Goal: Check status: Check status

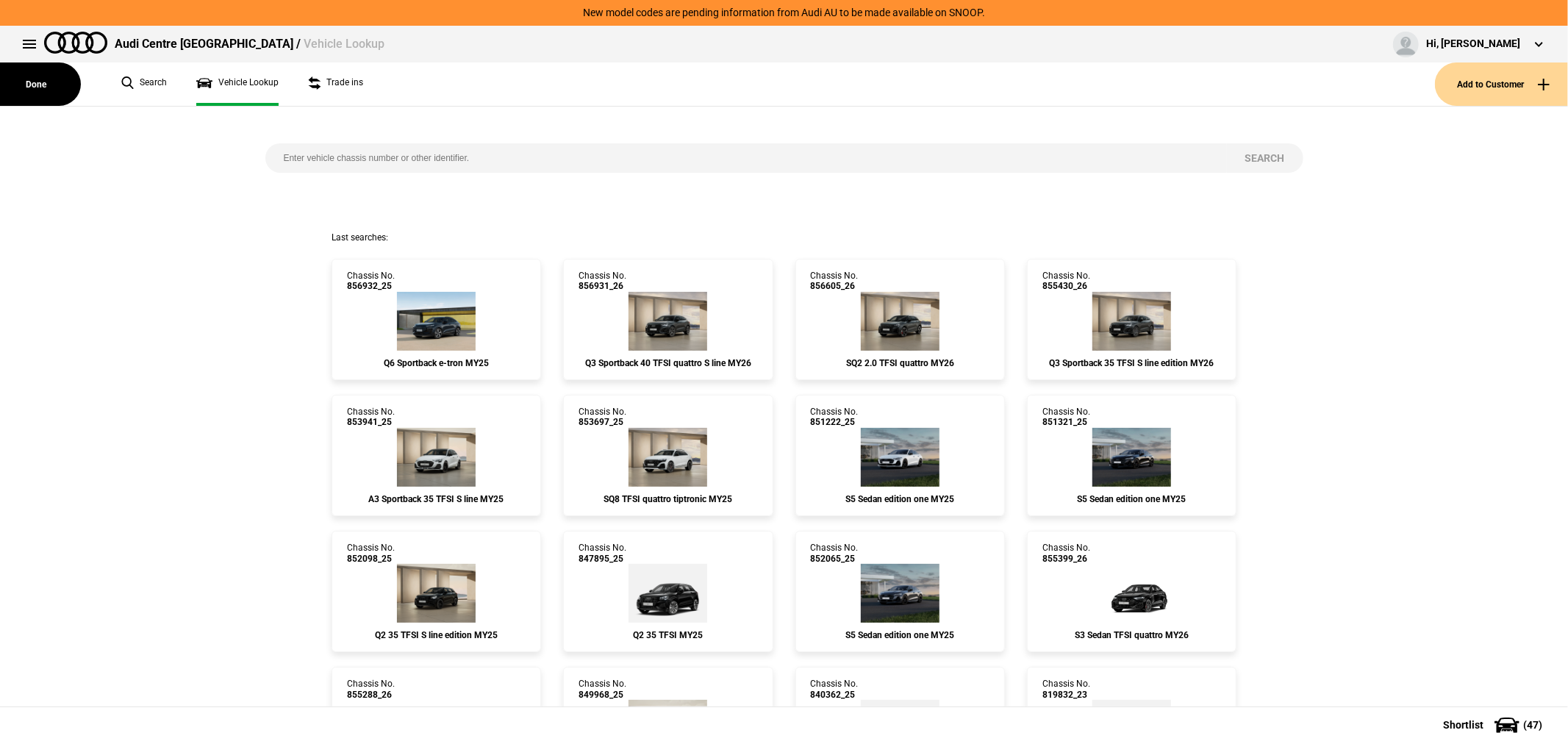
click at [912, 149] on input "search" at bounding box center [745, 158] width 961 height 29
type input "849968"
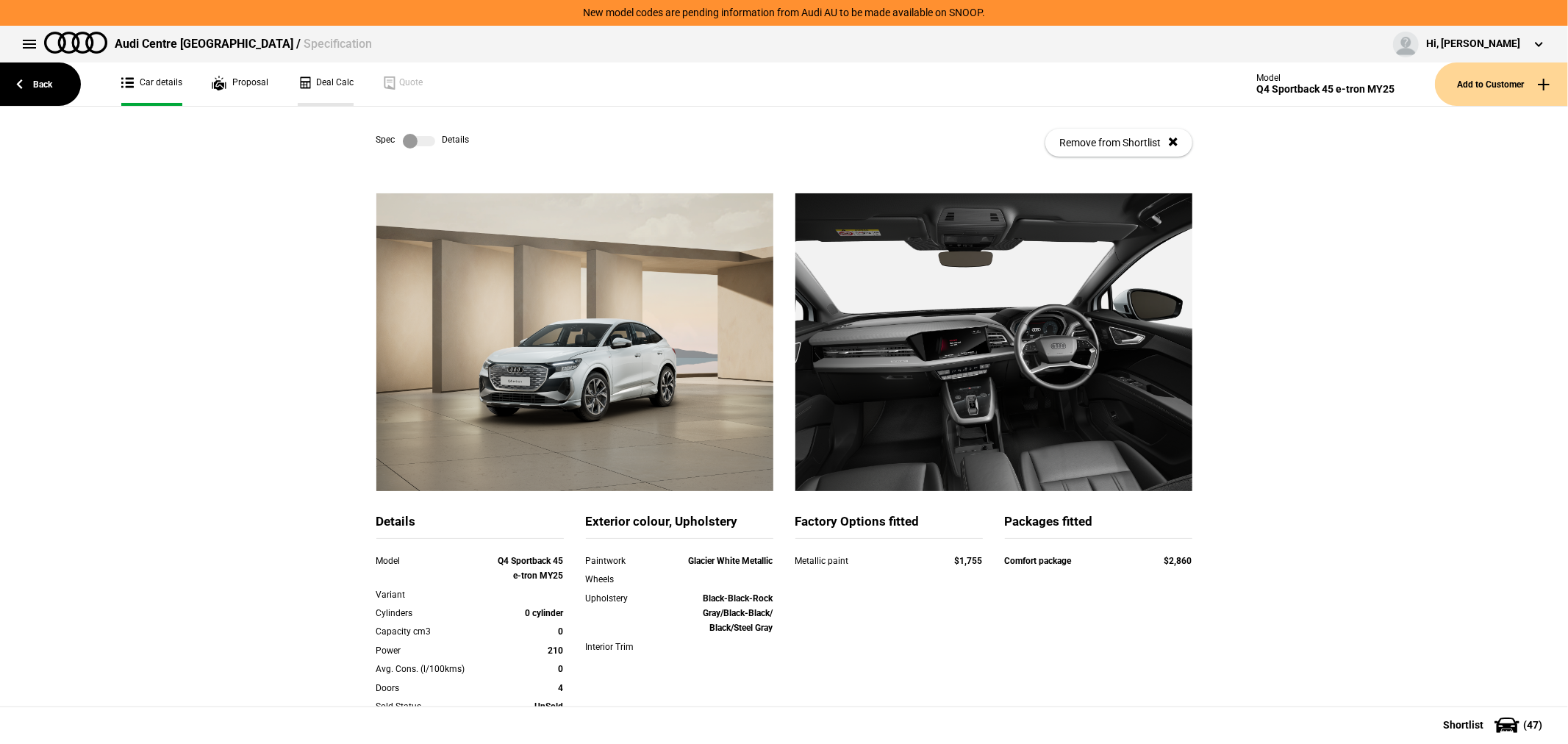
click at [318, 79] on link "Deal Calc" at bounding box center [326, 84] width 56 height 43
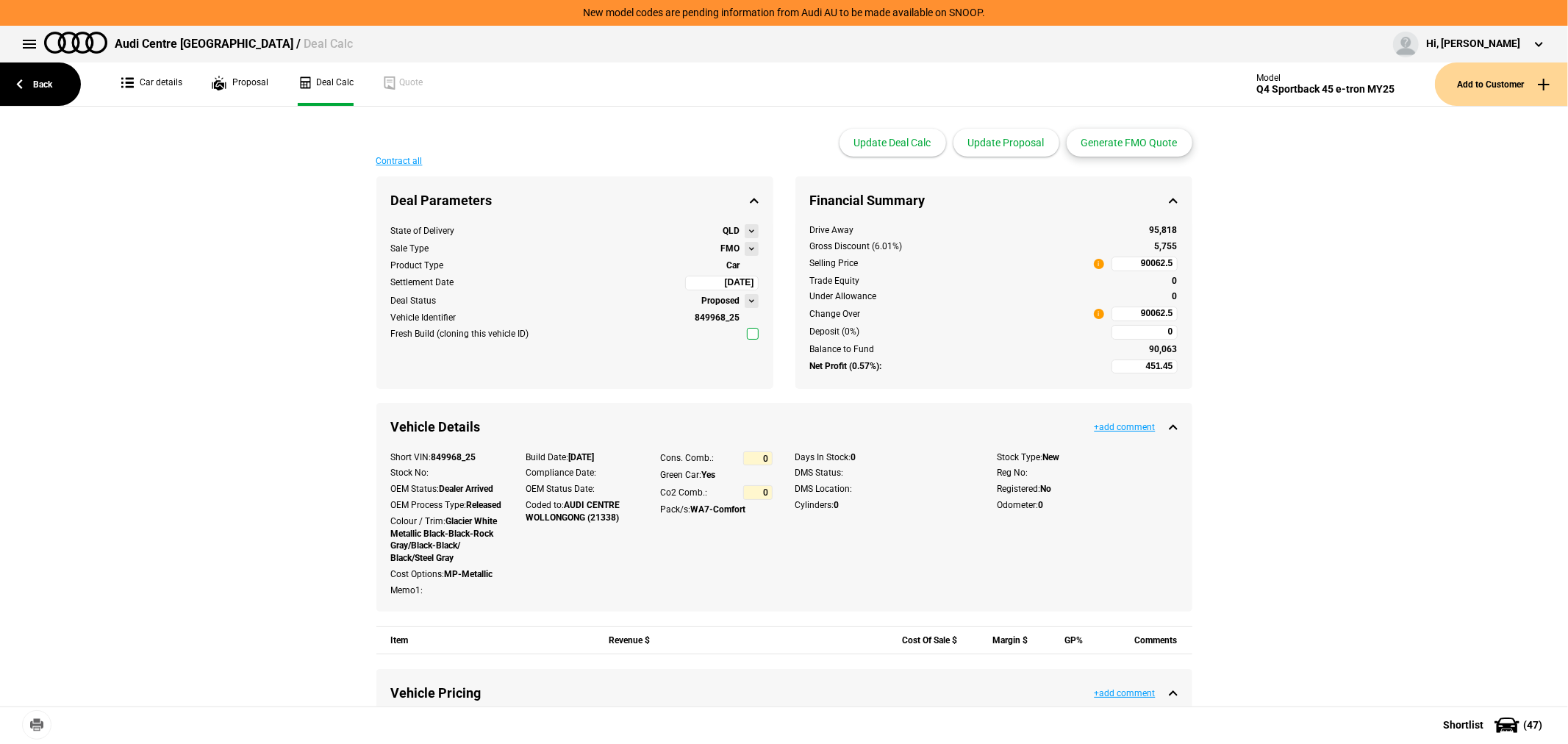
click at [1134, 148] on button "Generate FMO Quote" at bounding box center [1129, 142] width 125 height 28
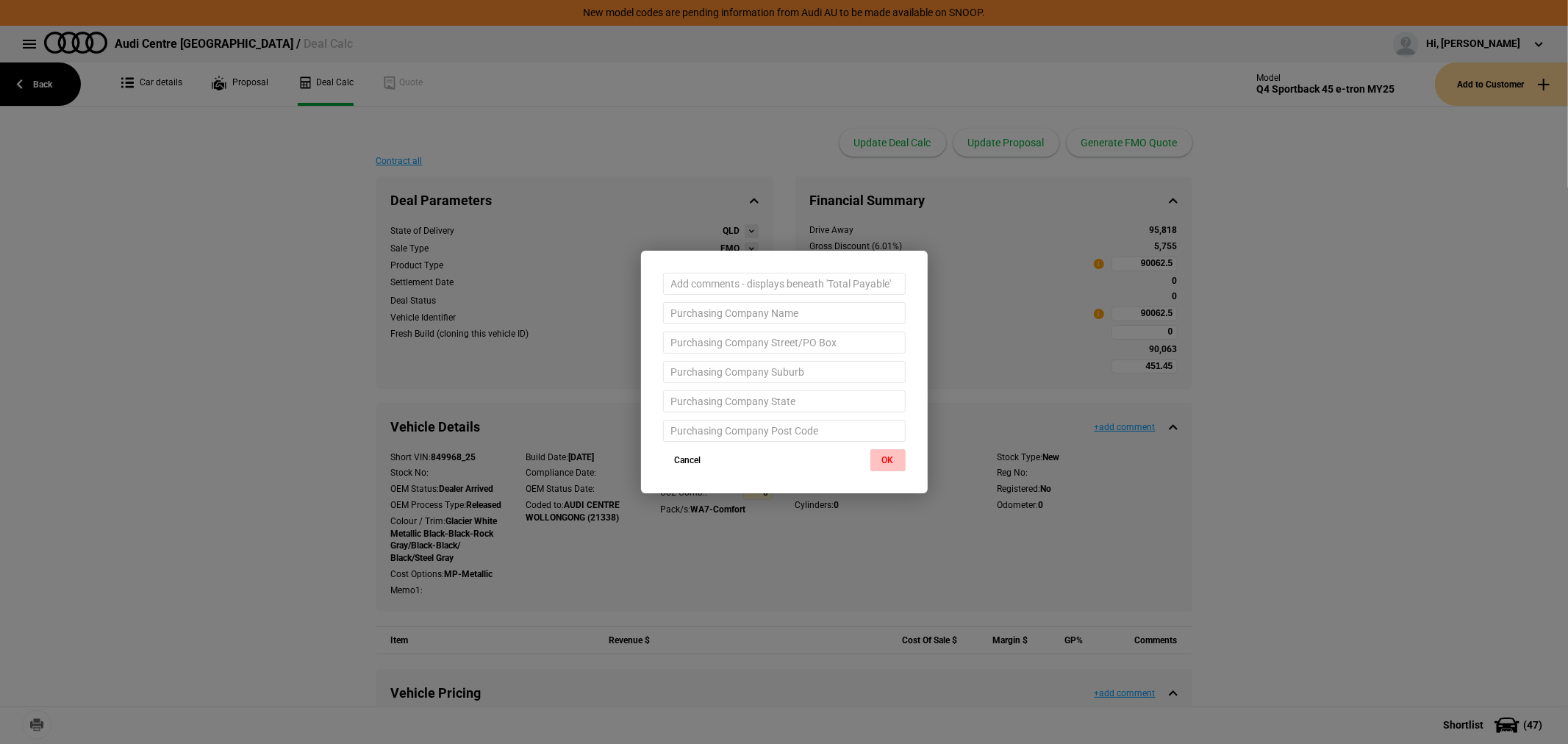
click at [884, 464] on button "OK" at bounding box center [887, 460] width 35 height 22
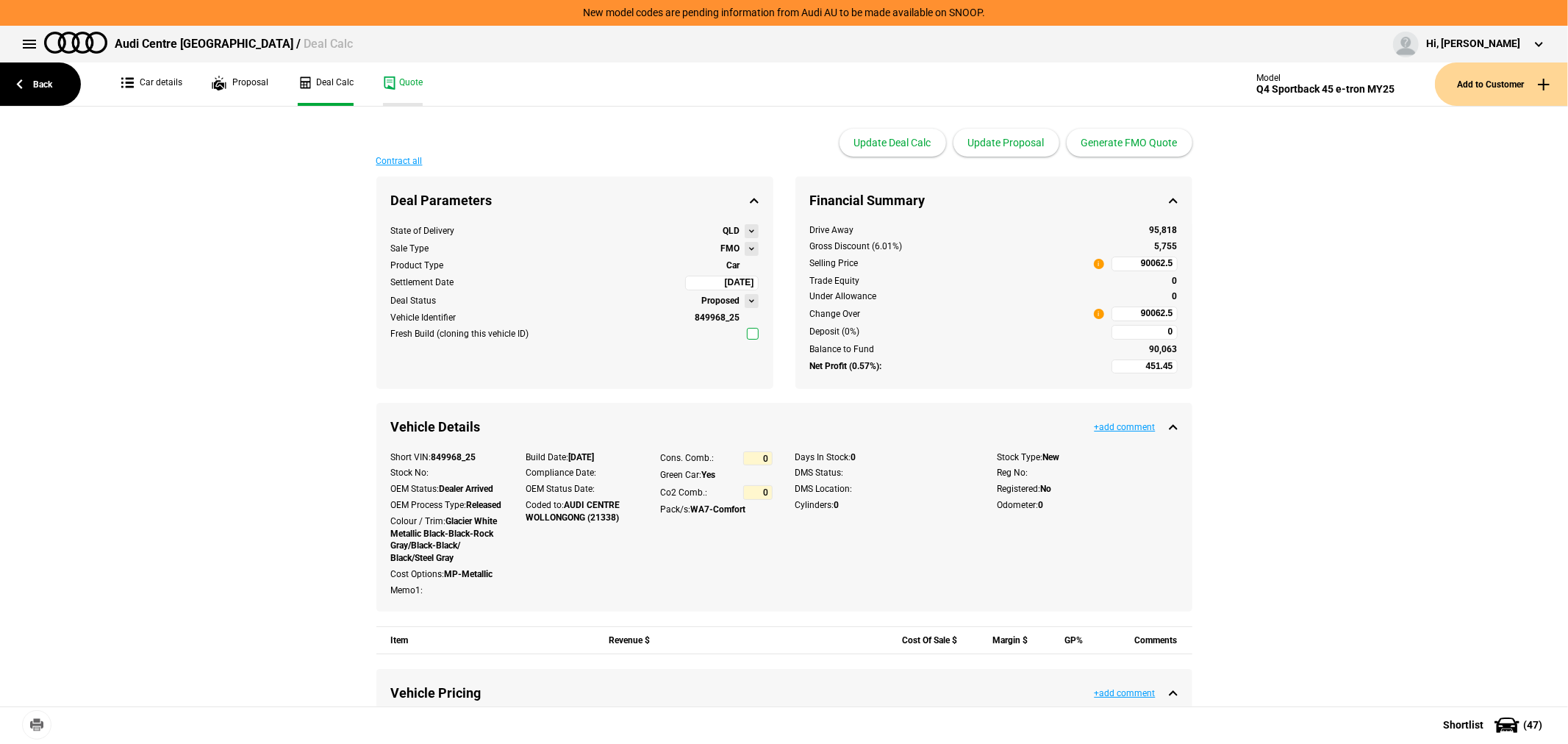
click at [404, 76] on link "Quote" at bounding box center [403, 84] width 40 height 43
click at [177, 79] on link "Car details" at bounding box center [152, 84] width 61 height 43
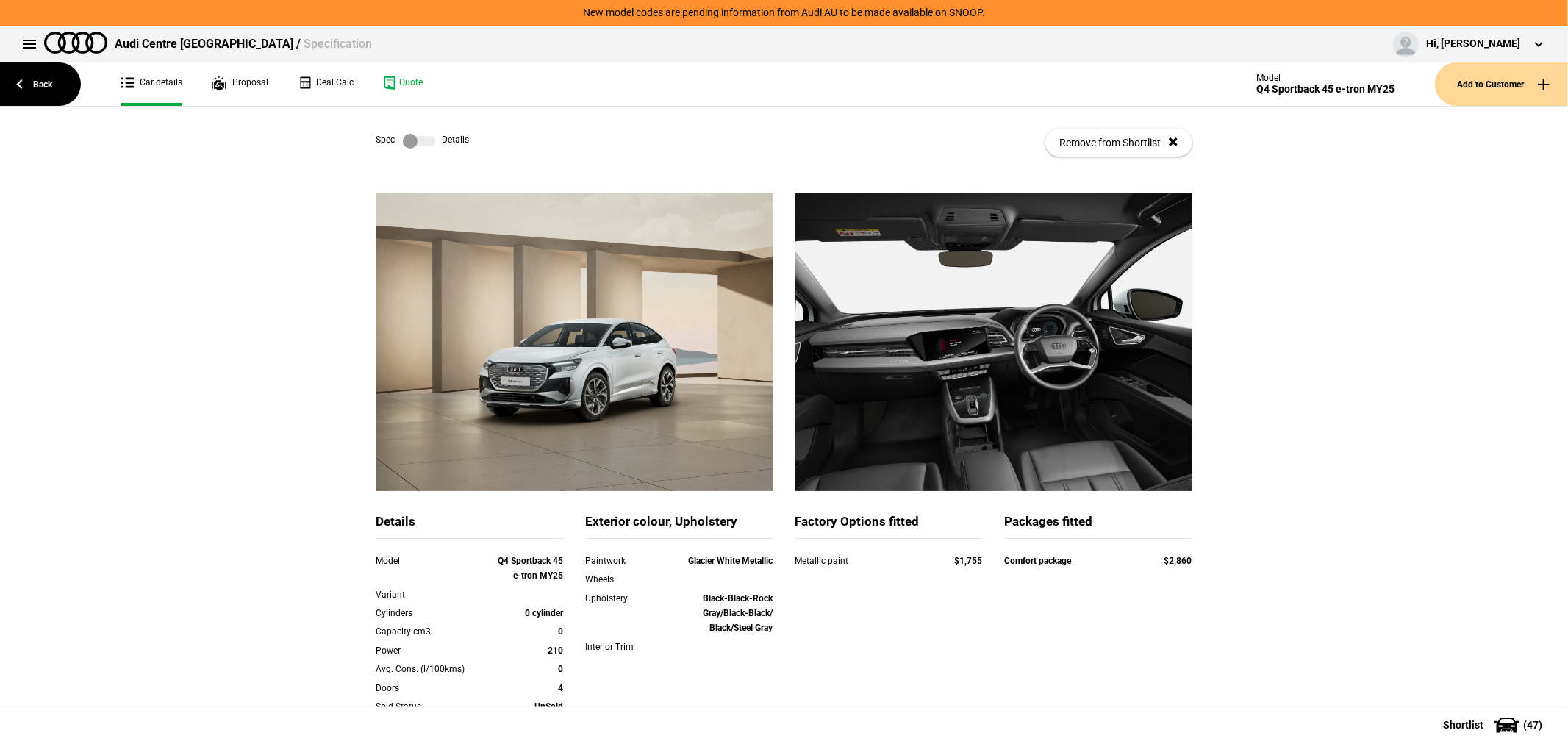
click at [417, 137] on label at bounding box center [418, 140] width 32 height 14
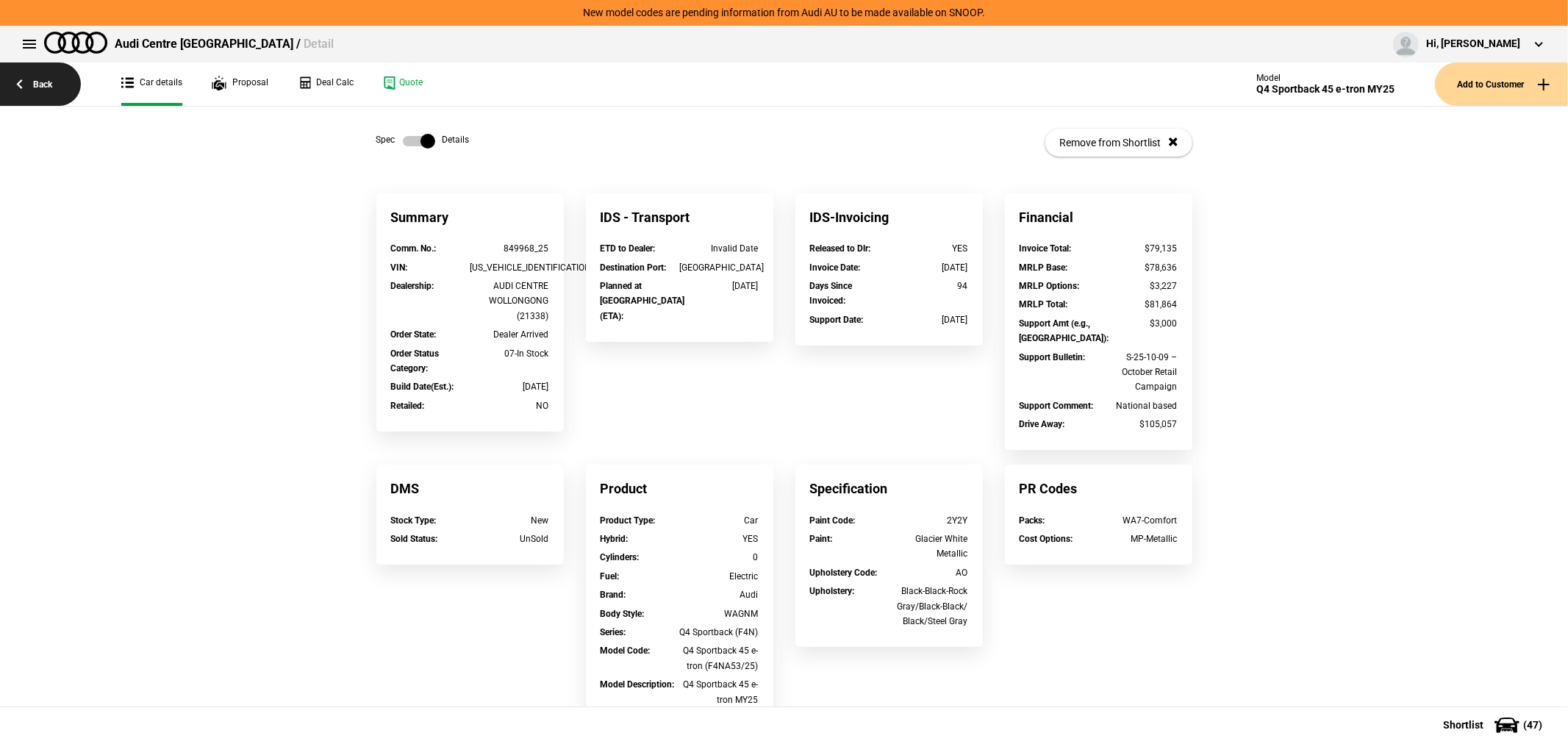
click at [14, 97] on link "Back" at bounding box center [40, 84] width 81 height 43
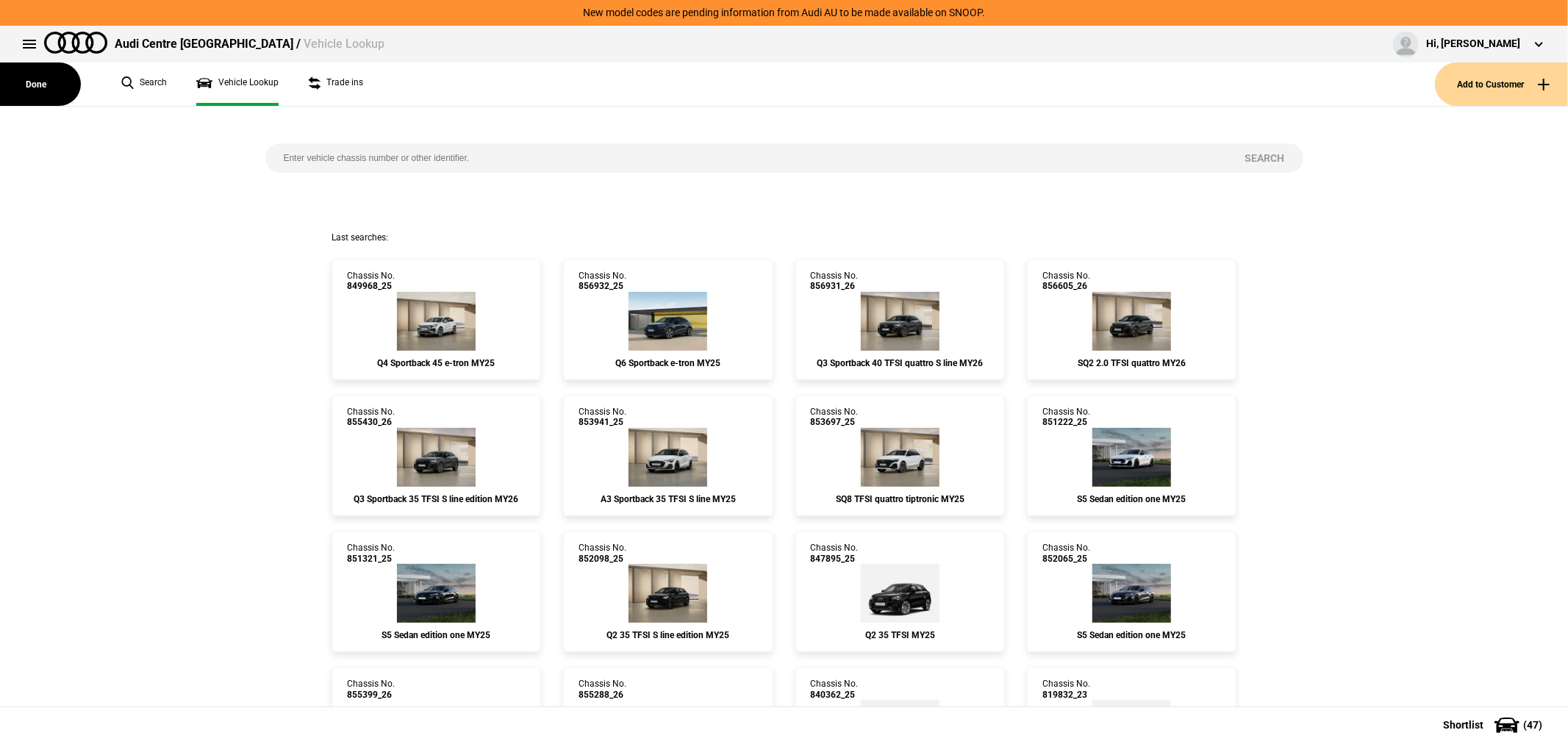
click at [471, 168] on input "search" at bounding box center [745, 158] width 961 height 29
type input "853731"
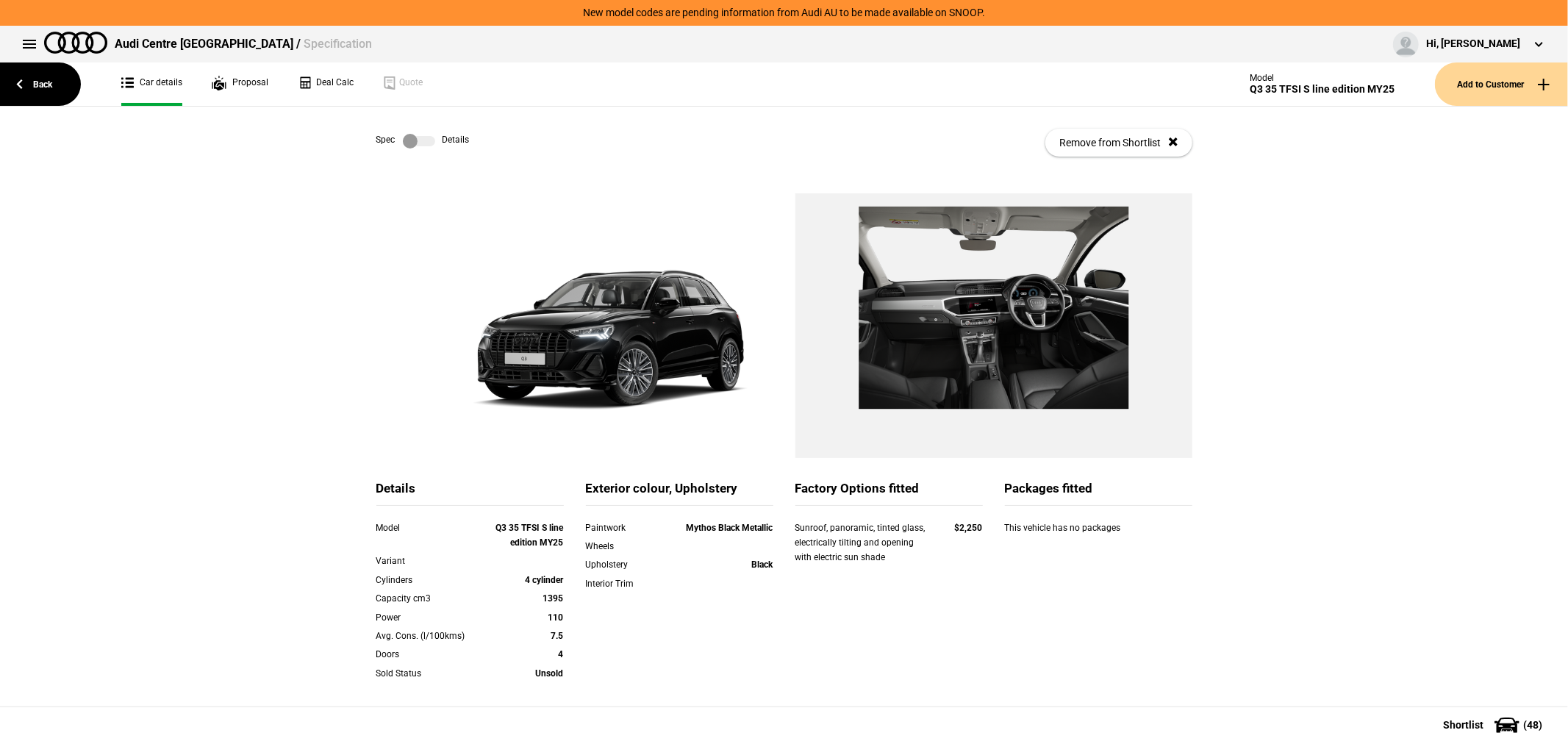
click at [412, 137] on label at bounding box center [418, 140] width 32 height 14
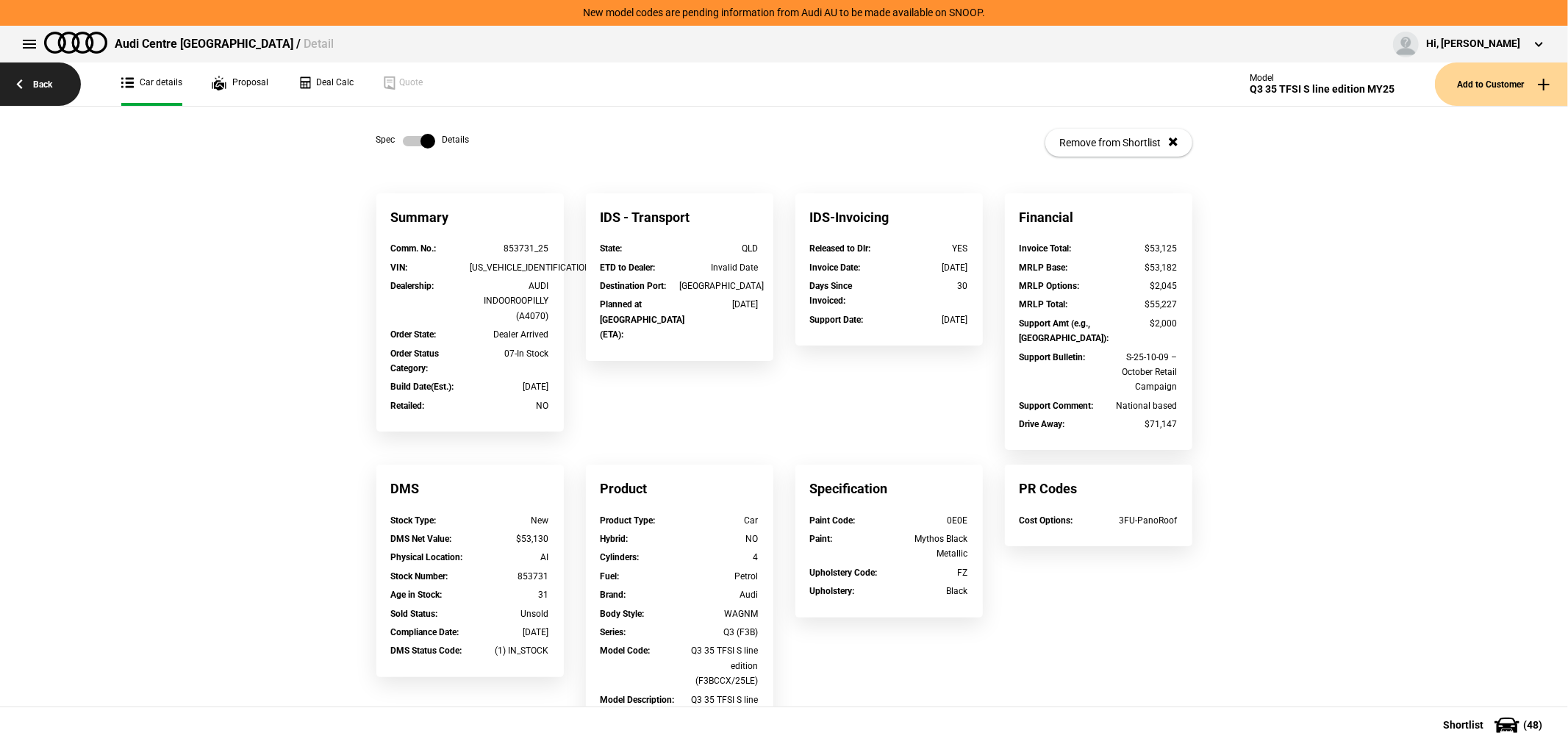
click at [50, 84] on link "Back" at bounding box center [40, 84] width 81 height 43
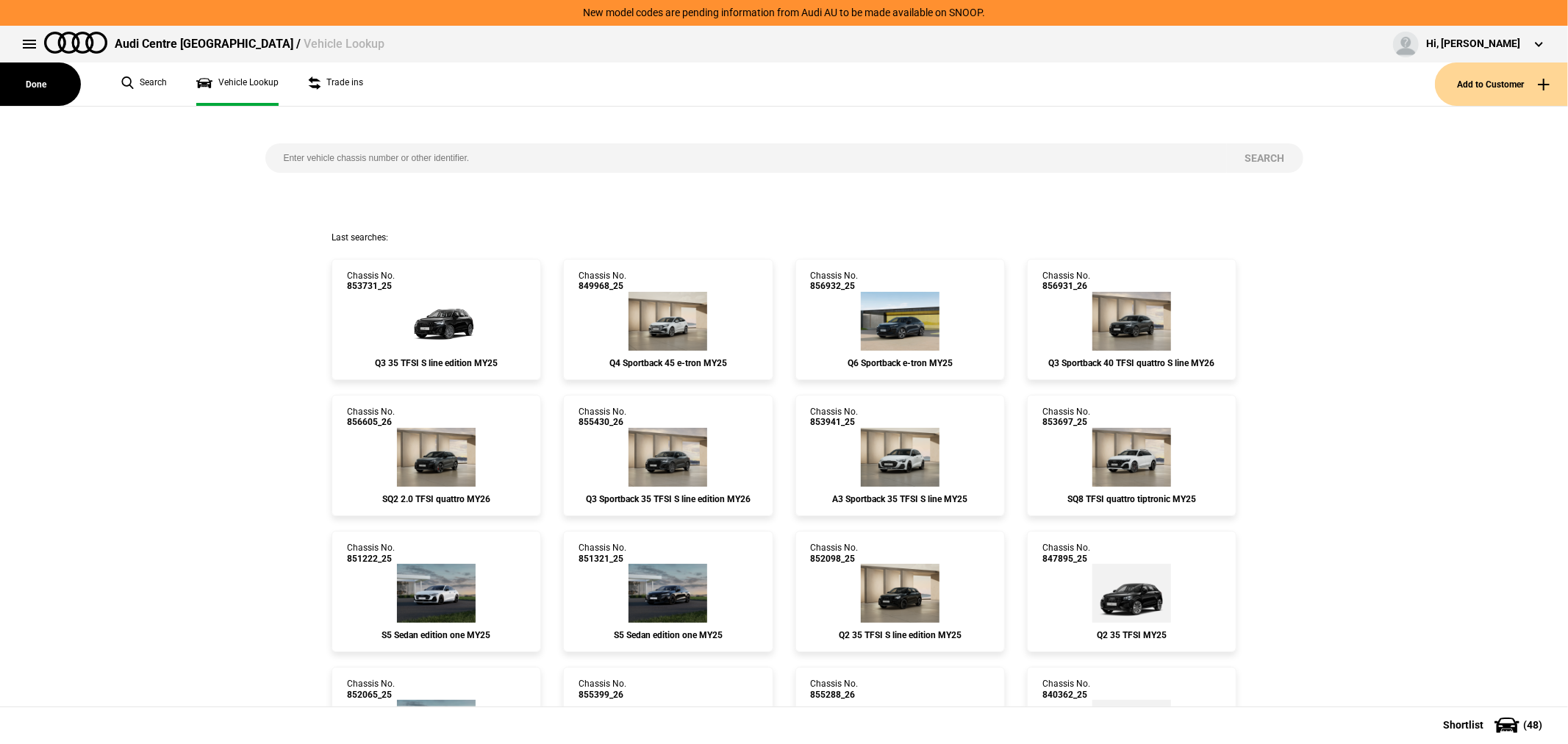
click at [613, 155] on input "search" at bounding box center [745, 158] width 961 height 29
type input "[US_VEHICLE_IDENTIFICATION_NUMBER]"
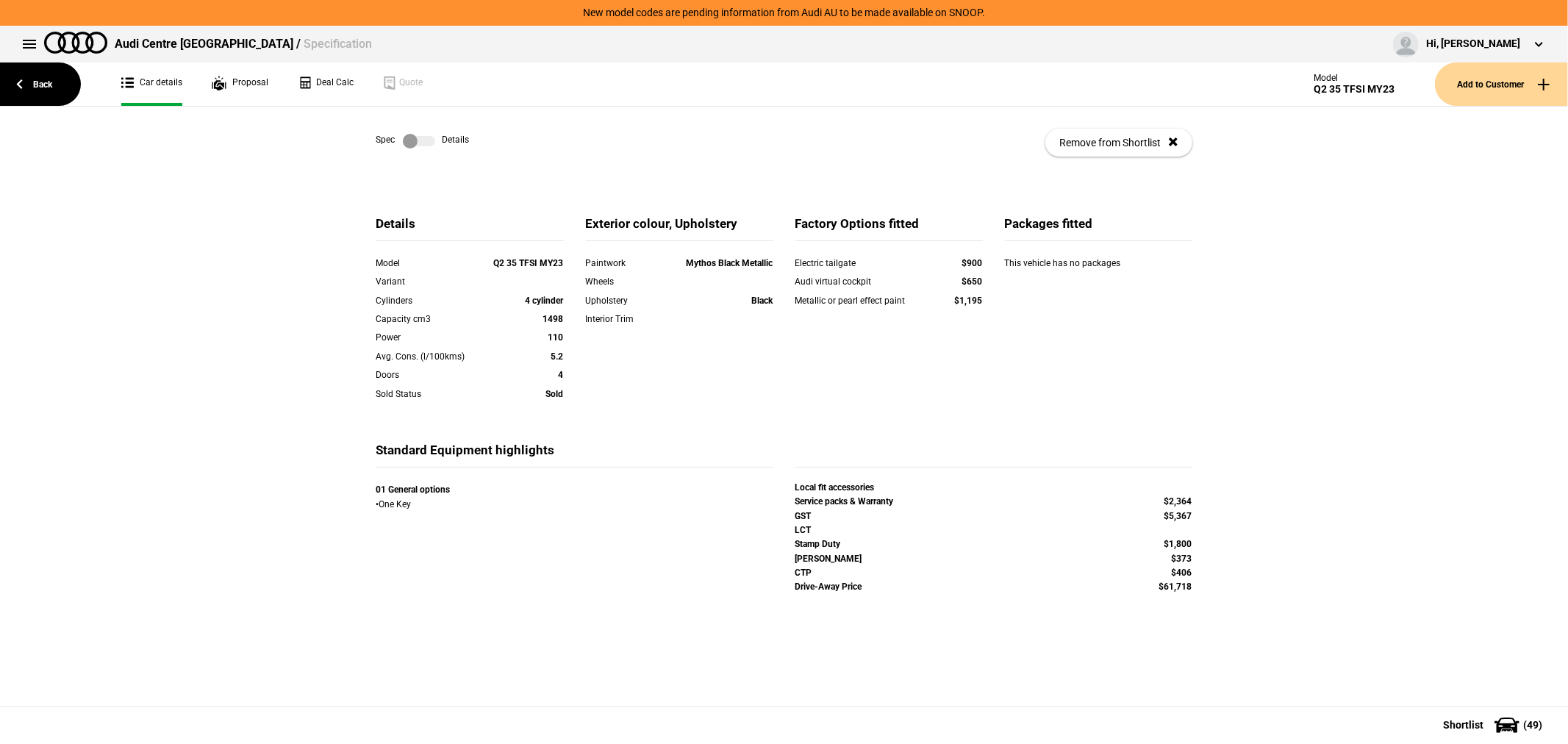
click at [420, 141] on label at bounding box center [418, 140] width 32 height 14
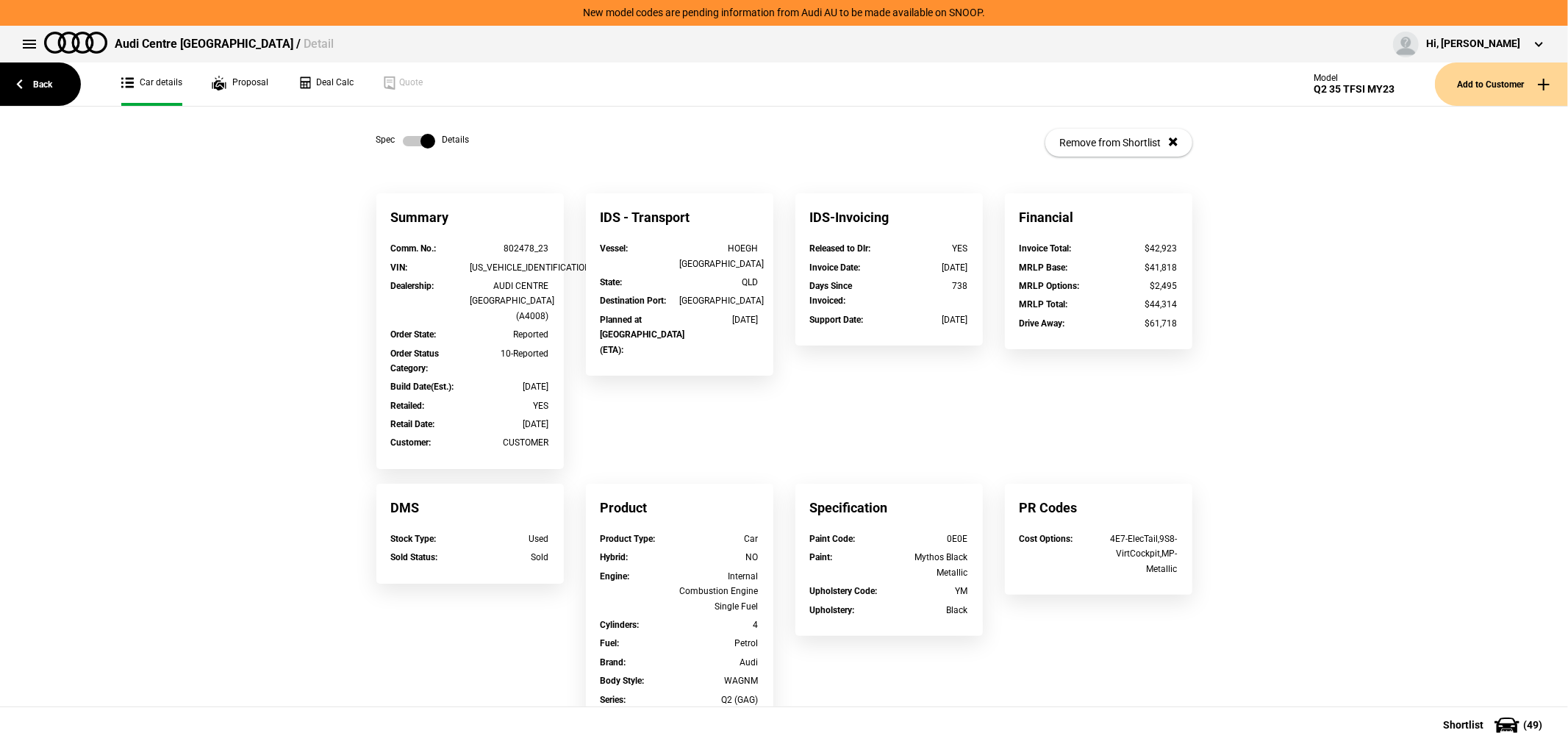
click at [419, 141] on label at bounding box center [418, 140] width 32 height 14
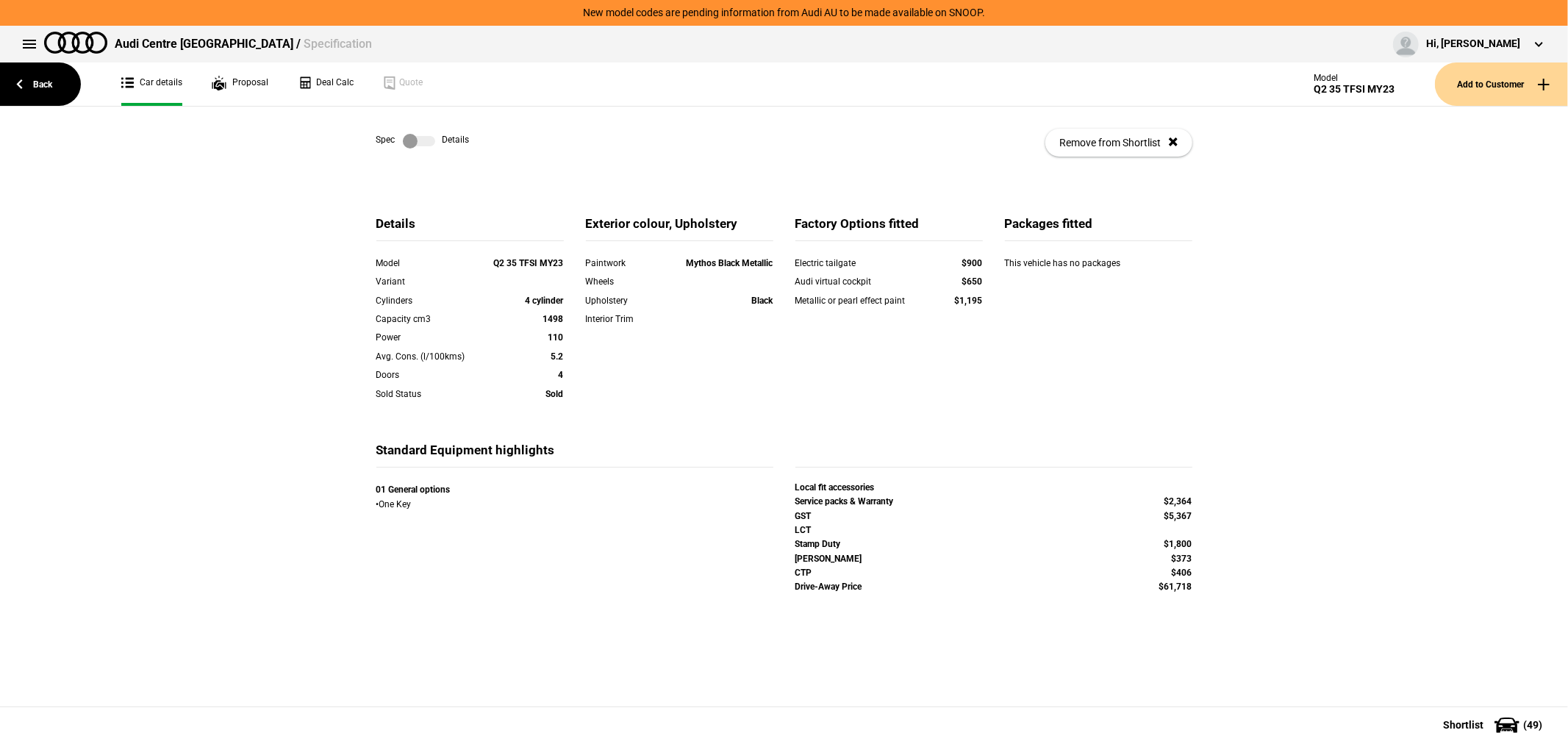
click at [419, 141] on label at bounding box center [418, 140] width 32 height 14
